Goal: Information Seeking & Learning: Learn about a topic

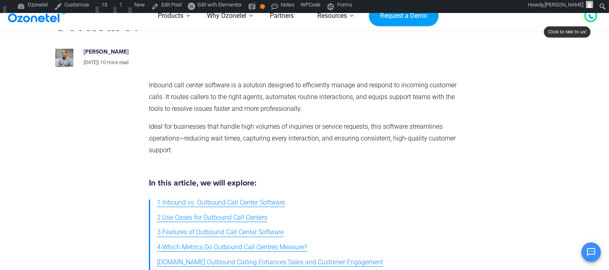
scroll to position [207, 0]
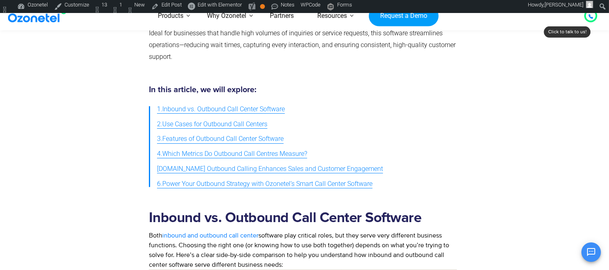
click at [369, 135] on ul "1.Inbound vs. Outbound Call Center Software 2.Use Cases for Outbound Call Cente…" at bounding box center [303, 147] width 308 height 90
click at [196, 222] on h2 "Inbound vs. Outbound Call Center Software" at bounding box center [303, 217] width 308 height 17
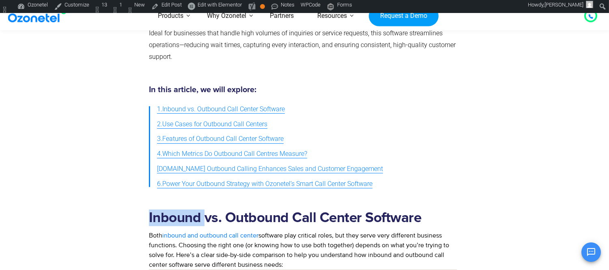
click at [196, 222] on h2 "Inbound vs. Outbound Call Center Software" at bounding box center [303, 217] width 308 height 17
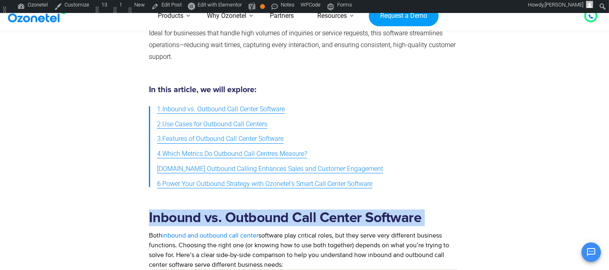
drag, startPoint x: 196, startPoint y: 222, endPoint x: 196, endPoint y: 216, distance: 5.7
click at [196, 222] on h2 "Inbound vs. Outbound Call Center Software" at bounding box center [303, 217] width 308 height 17
copy h2 "Inbound vs. Outbound Call Center Software"
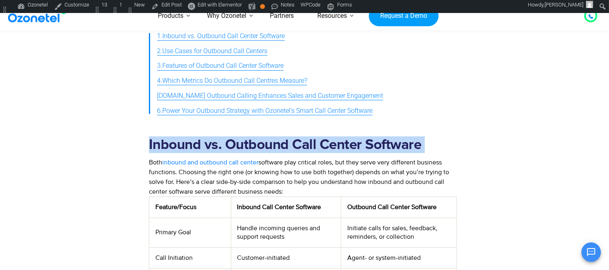
scroll to position [387, 0]
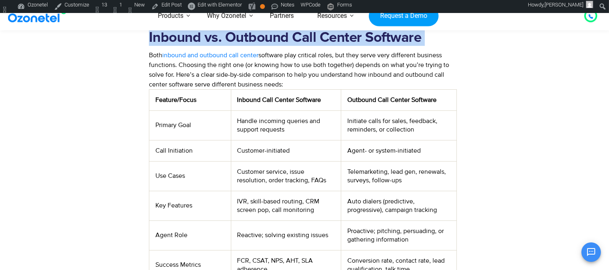
copy h2 "Inbound vs. Outbound Call Center Software"
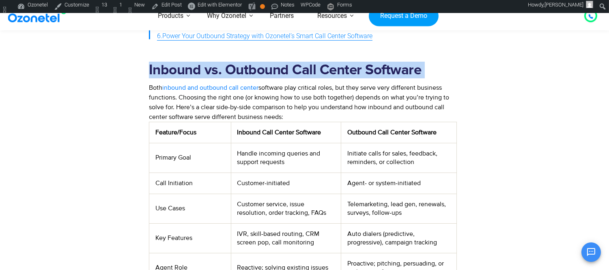
scroll to position [342, 0]
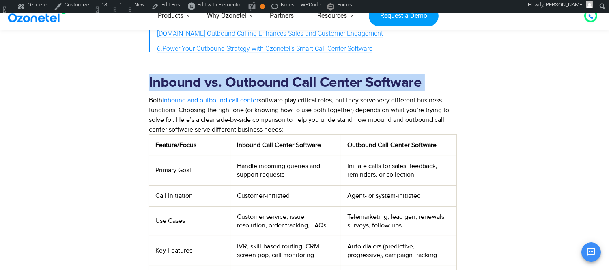
copy h2 "Inbound vs. Outbound Call Center Software"
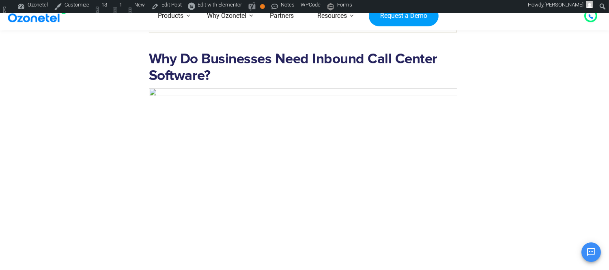
scroll to position [613, 0]
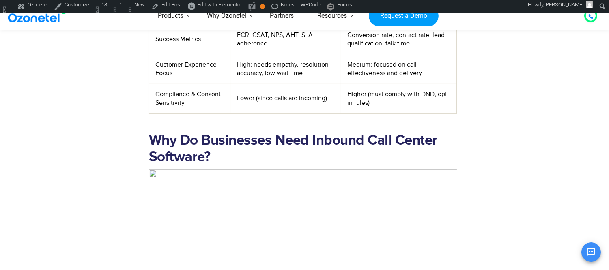
click at [244, 143] on h2 "Why Do Businesses Need Inbound Call Center Software?" at bounding box center [303, 148] width 308 height 33
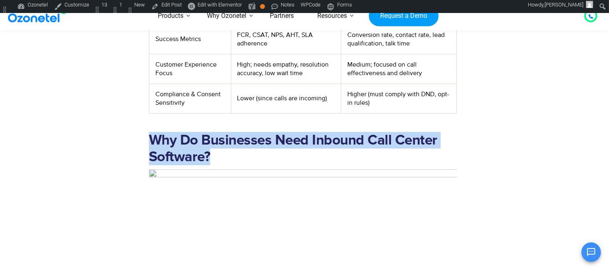
click at [244, 143] on h2 "Why Do Businesses Need Inbound Call Center Software?" at bounding box center [303, 148] width 308 height 33
copy h2 "Why Do Businesses Need Inbound Call Center Software?"
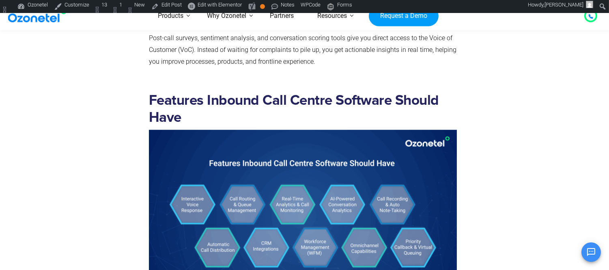
scroll to position [1379, 0]
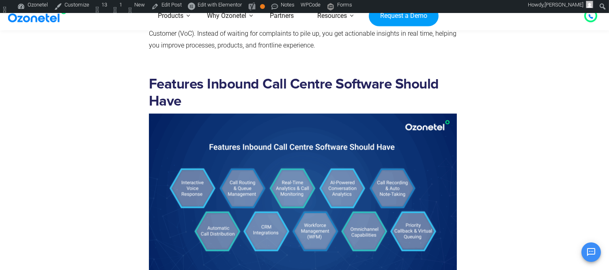
click at [185, 97] on h2 "Features Inbound Call Centre Software Should Have" at bounding box center [303, 92] width 308 height 33
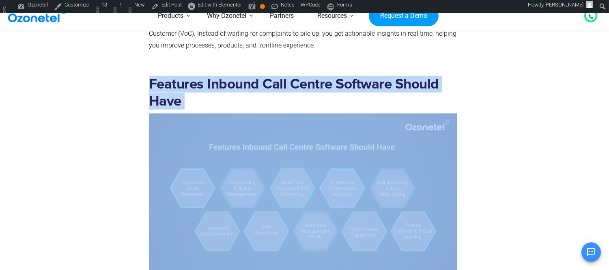
click at [185, 97] on h2 "Features Inbound Call Centre Software Should Have" at bounding box center [303, 92] width 308 height 33
copy h2 "Features Inbound Call Centre Software Should Have"
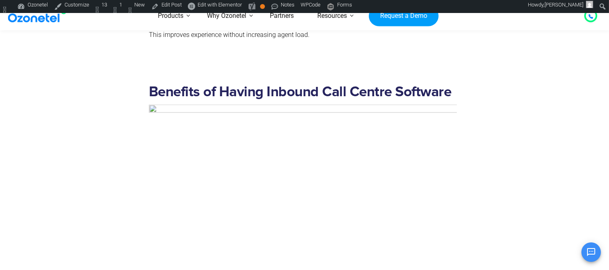
scroll to position [2731, 0]
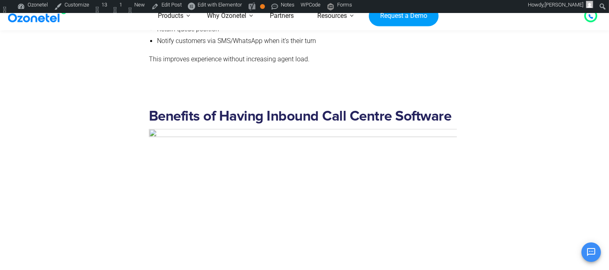
click at [233, 125] on h2 "Benefits of Having Inbound Call Centre Software" at bounding box center [303, 116] width 308 height 17
click at [234, 125] on h2 "Benefits of Having Inbound Call Centre Software" at bounding box center [303, 116] width 308 height 17
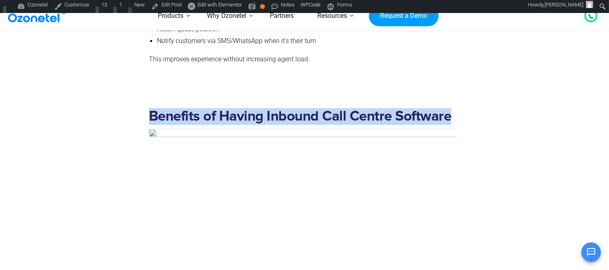
click at [234, 125] on h2 "Benefits of Having Inbound Call Centre Software" at bounding box center [303, 116] width 308 height 17
copy h2 "Benefits of Having Inbound Call Centre Software"
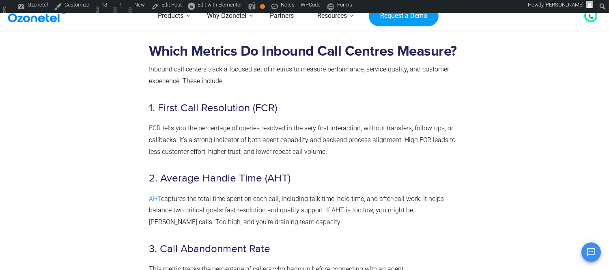
scroll to position [3362, 0]
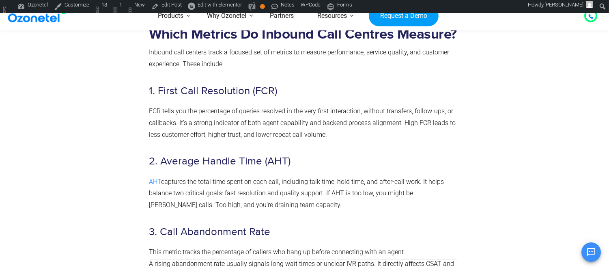
click at [192, 43] on h2 "Which Metrics Do Inbound Call Centres Measure?" at bounding box center [303, 34] width 308 height 17
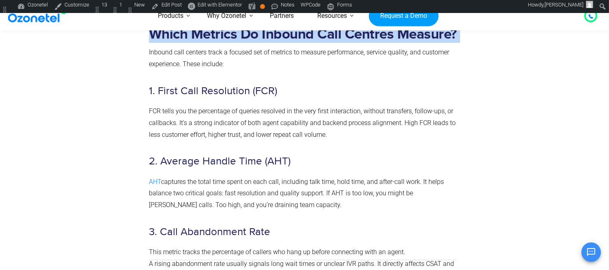
click at [192, 43] on h2 "Which Metrics Do Inbound Call Centres Measure?" at bounding box center [303, 34] width 308 height 17
copy h2 "Which Metrics Do Inbound Call Centres Measure?"
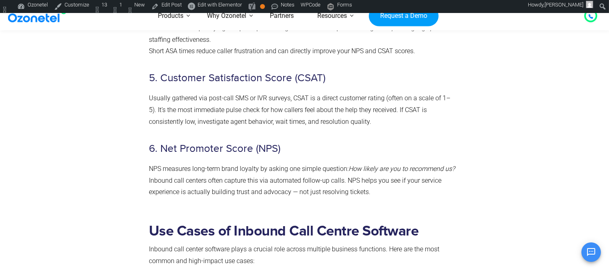
scroll to position [3768, 0]
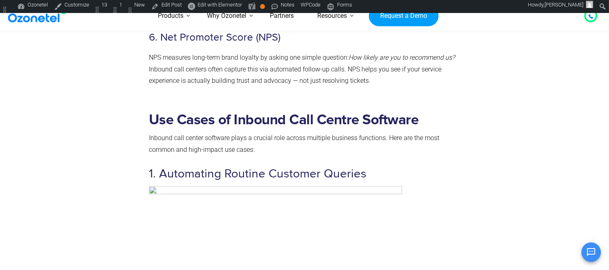
click at [193, 128] on h2 "Use Cases of Inbound Call Centre Software" at bounding box center [303, 120] width 308 height 17
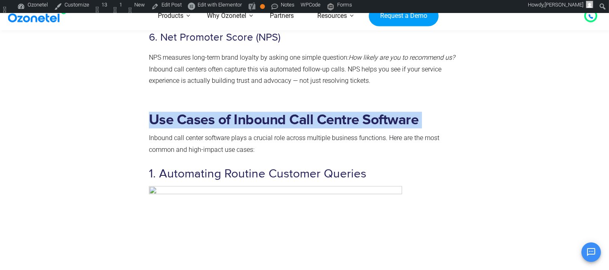
click at [193, 128] on h2 "Use Cases of Inbound Call Centre Software" at bounding box center [303, 120] width 308 height 17
copy h2 "Use Cases of Inbound Call Centre Software"
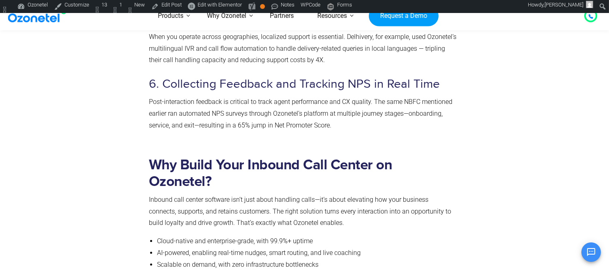
scroll to position [4939, 0]
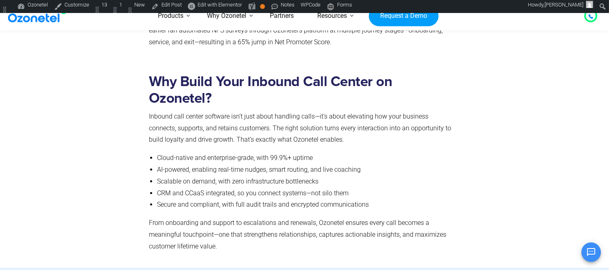
click at [243, 88] on div "Why Build Your Inbound Call Center on Ozonetel? Inbound call center software is…" at bounding box center [303, 164] width 308 height 187
click at [243, 94] on strong "Why Build Your Inbound Call Center on Ozonetel?" at bounding box center [270, 90] width 243 height 31
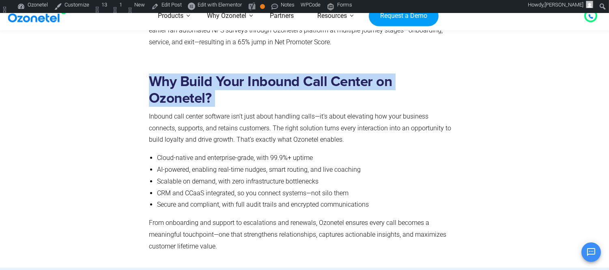
click at [243, 94] on strong "Why Build Your Inbound Call Center on Ozonetel?" at bounding box center [270, 90] width 243 height 31
copy strong "Why Build Your Inbound Call Center on Ozonetel?"
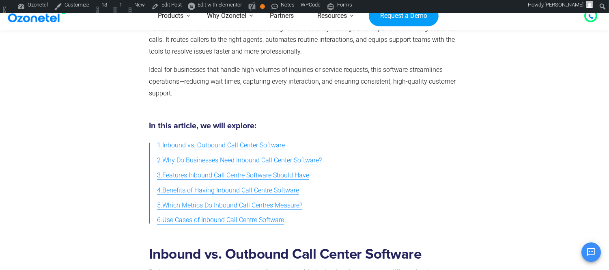
click at [251, 146] on span "1.Inbound vs. Outbound Call Center Software" at bounding box center [221, 146] width 128 height 12
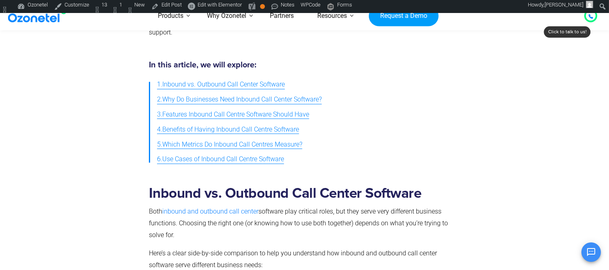
click at [221, 97] on span "2.Why Do Businesses Need Inbound Call Center Software?" at bounding box center [239, 100] width 165 height 12
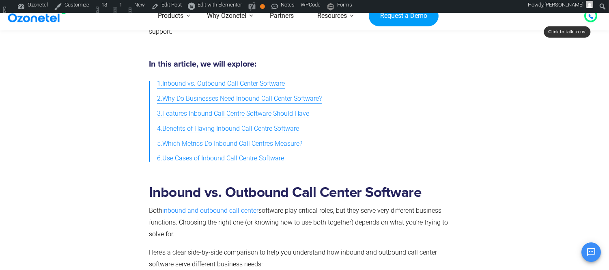
scroll to position [241, 0]
click at [224, 116] on span "3.Features Inbound Call Centre Software Should Have" at bounding box center [233, 114] width 152 height 12
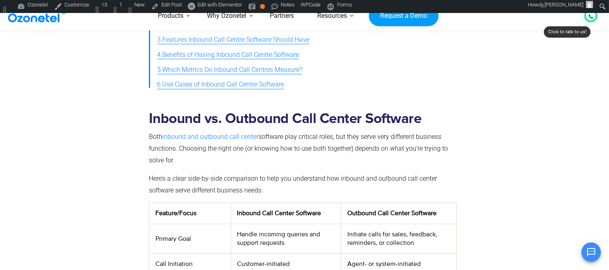
scroll to position [321, 0]
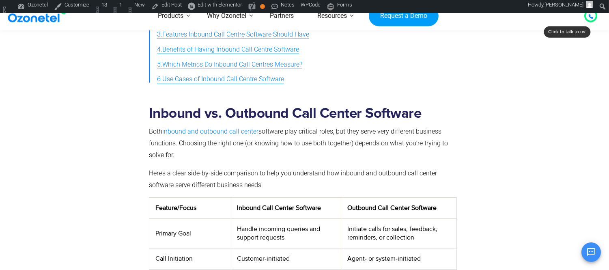
click at [202, 65] on span "5.Which Metrics Do Inbound Call Centres Measure?" at bounding box center [229, 65] width 145 height 12
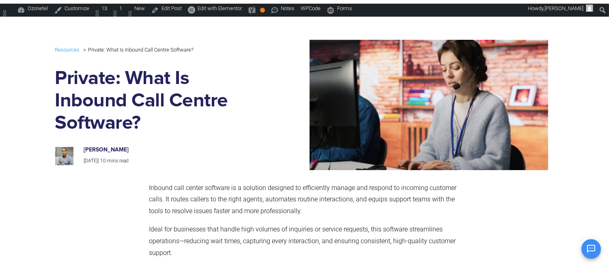
scroll to position [225, 0]
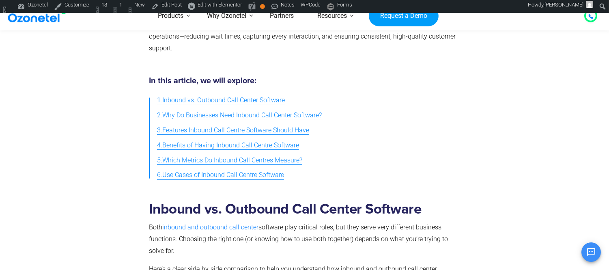
click at [243, 175] on span "6.Use Cases of Inbound Call Centre Software" at bounding box center [220, 175] width 127 height 12
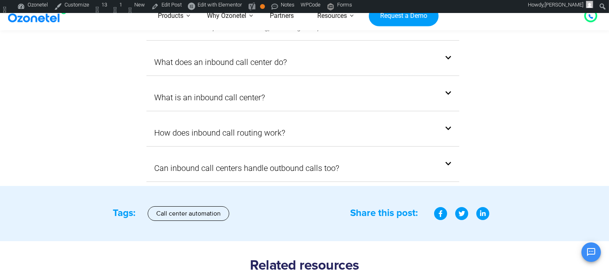
scroll to position [5514, 0]
click at [242, 175] on link "Can inbound call centers handle outbound calls too?" at bounding box center [247, 167] width 185 height 15
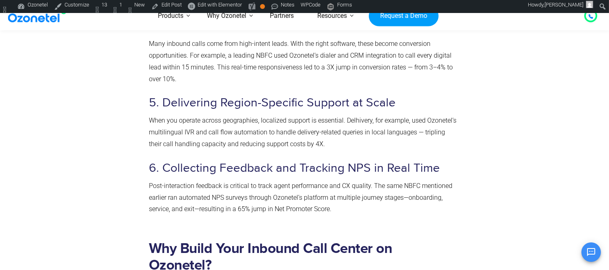
scroll to position [4793, 0]
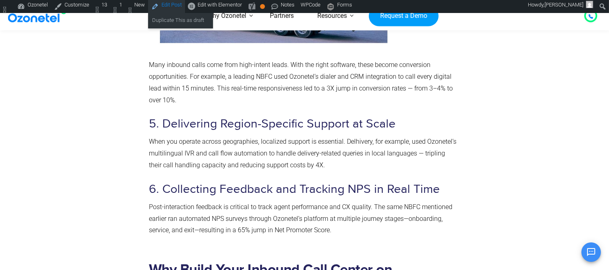
click at [169, 5] on link "Edit Post" at bounding box center [166, 6] width 37 height 13
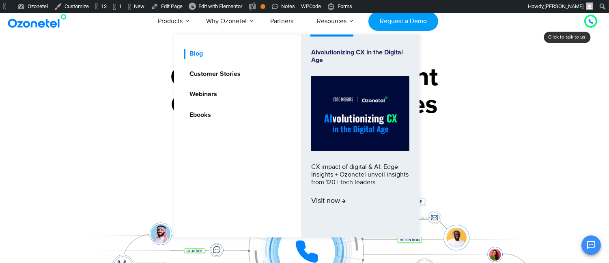
click at [202, 58] on link "Blog" at bounding box center [194, 54] width 20 height 10
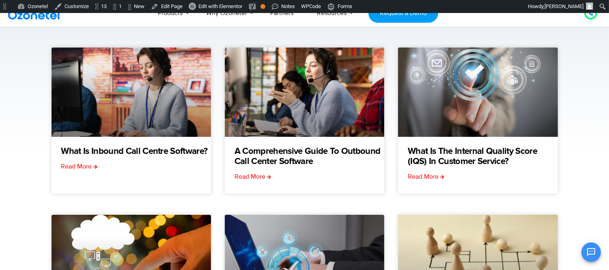
scroll to position [90, 0]
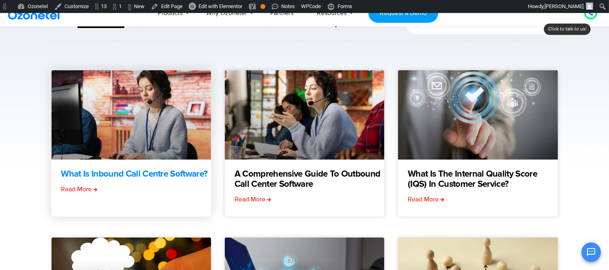
click at [160, 172] on link "What Is Inbound Call Centre Software?" at bounding box center [134, 174] width 146 height 10
